Goal: Transaction & Acquisition: Book appointment/travel/reservation

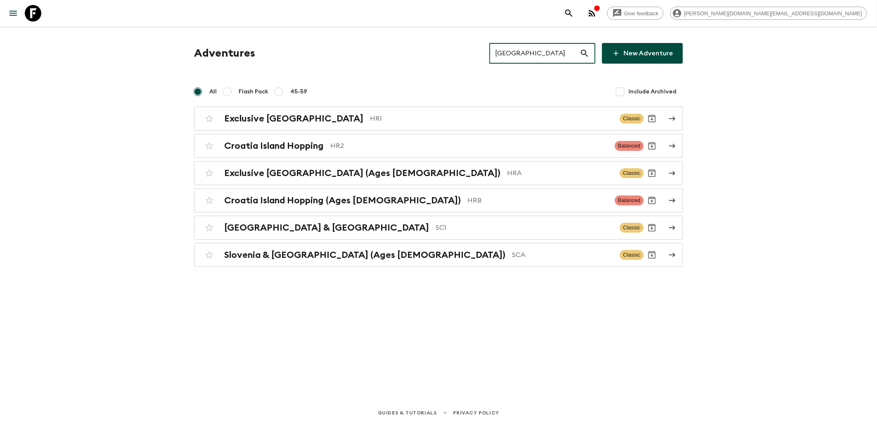
click at [40, 12] on icon at bounding box center [33, 13] width 17 height 17
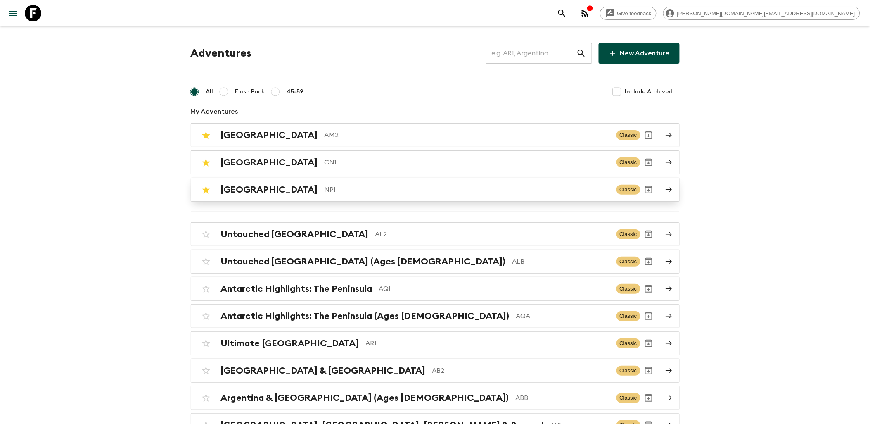
click at [324, 192] on p "NP1" at bounding box center [466, 190] width 285 height 10
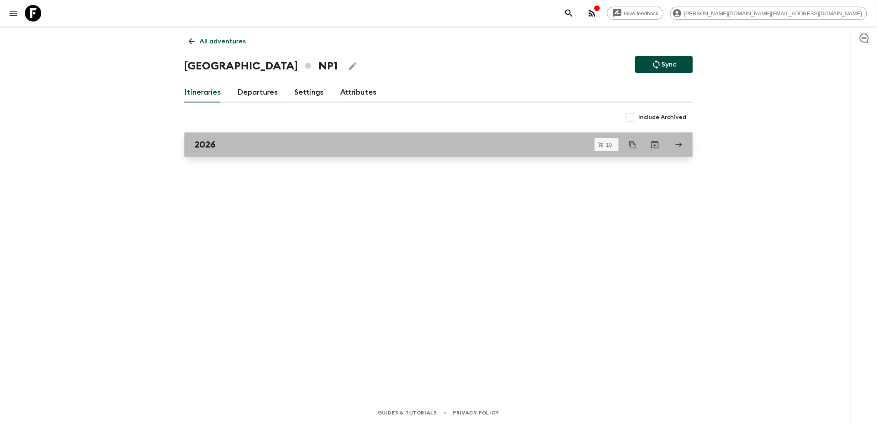
click at [221, 141] on div "2026" at bounding box center [430, 144] width 472 height 11
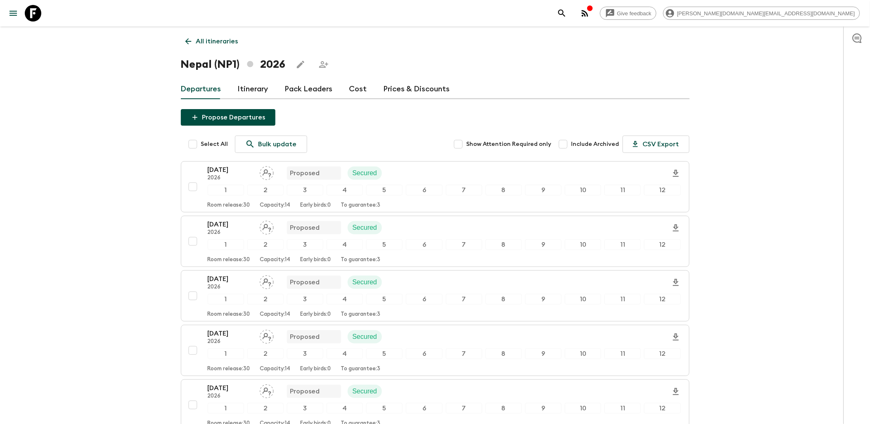
click at [365, 88] on div "Departures Itinerary Pack Leaders Cost Prices & Discounts" at bounding box center [435, 89] width 509 height 20
click at [358, 88] on link "Cost" at bounding box center [358, 89] width 18 height 20
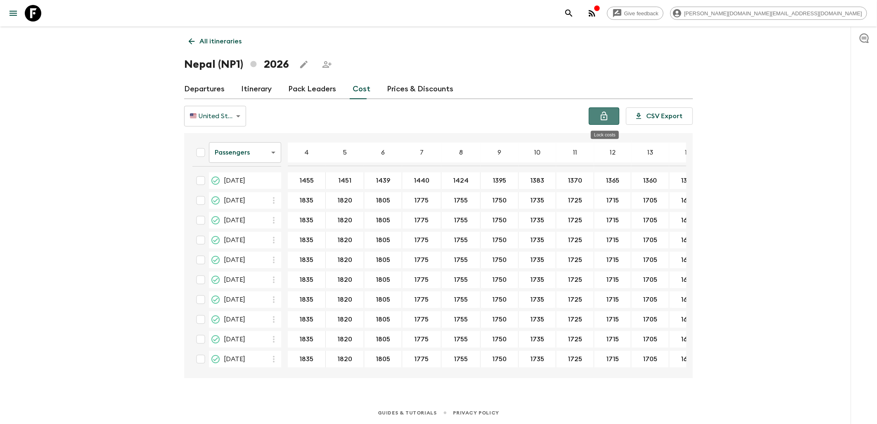
click at [605, 120] on icon "Lock costs" at bounding box center [604, 115] width 7 height 9
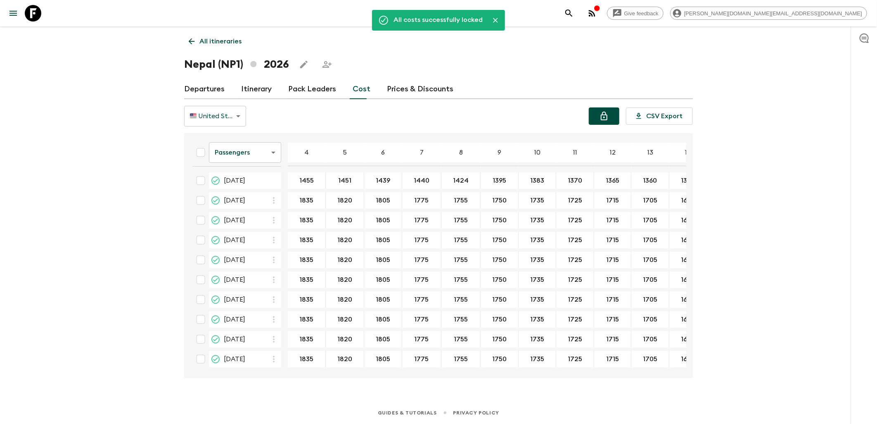
click at [32, 15] on icon at bounding box center [33, 13] width 17 height 17
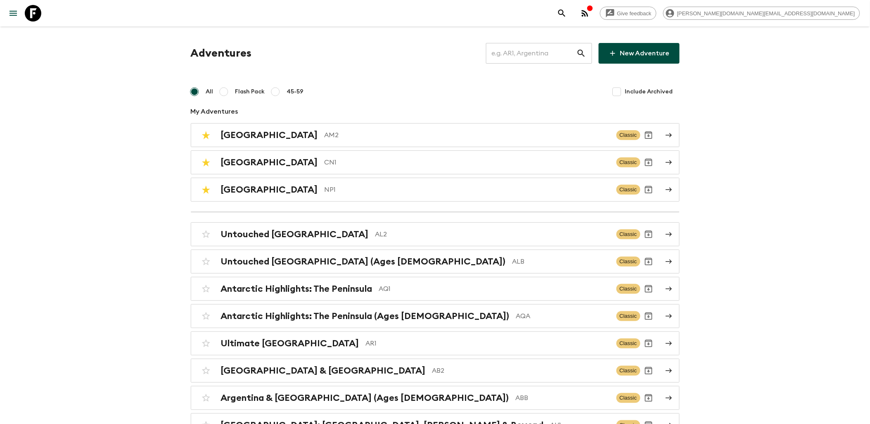
click at [31, 16] on icon at bounding box center [33, 13] width 17 height 17
